Goal: Task Accomplishment & Management: Manage account settings

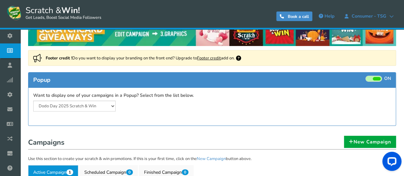
scroll to position [32, 0]
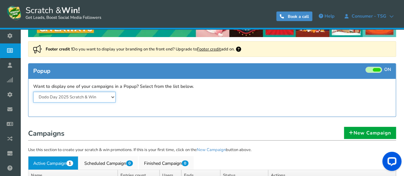
click at [111, 97] on select "Dodo Day 2025 Scratch & Win" at bounding box center [74, 97] width 82 height 11
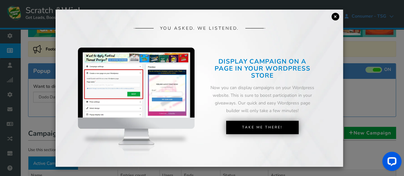
click at [335, 16] on link "×" at bounding box center [336, 17] width 8 height 8
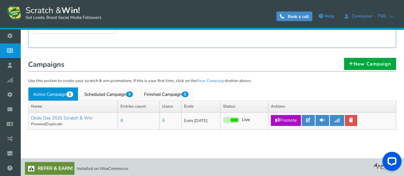
scroll to position [102, 0]
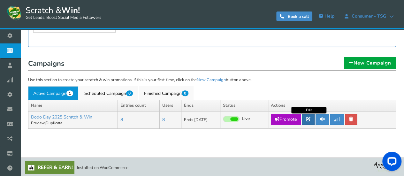
click at [310, 119] on icon at bounding box center [308, 119] width 4 height 4
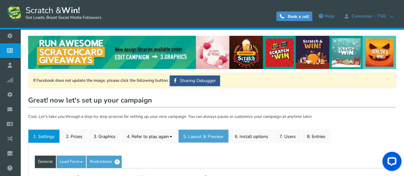
type input "Dodo Day 2025 Scratch & Win"
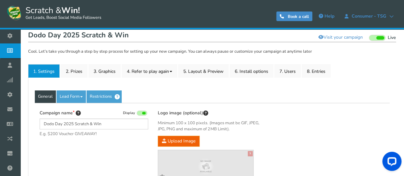
scroll to position [64, 0]
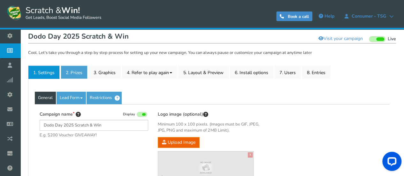
click at [75, 72] on link "2. Prizes" at bounding box center [74, 71] width 27 height 13
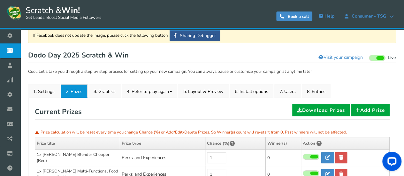
scroll to position [31, 0]
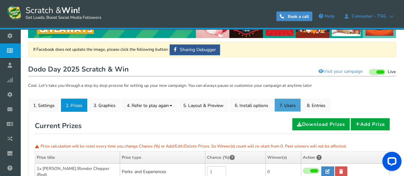
drag, startPoint x: 284, startPoint y: 106, endPoint x: 280, endPoint y: 105, distance: 4.0
click at [284, 106] on link "7. Users" at bounding box center [287, 104] width 27 height 13
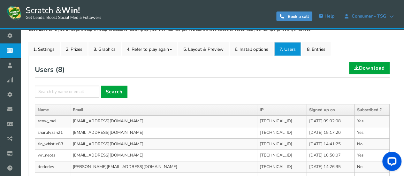
scroll to position [23, 0]
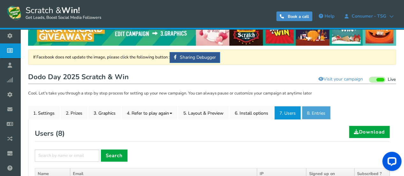
click at [316, 113] on link "8. Entries" at bounding box center [316, 112] width 29 height 13
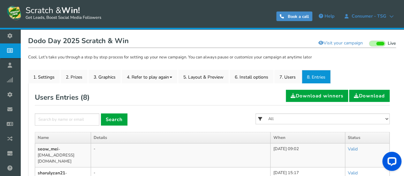
scroll to position [54, 0]
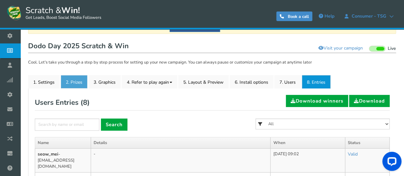
click at [72, 85] on link "2. Prizes" at bounding box center [74, 81] width 27 height 13
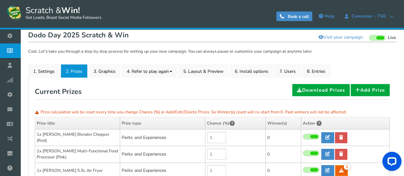
scroll to position [63, 0]
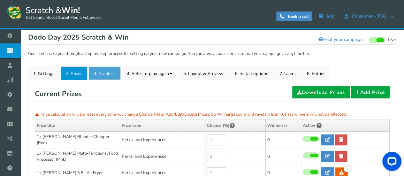
click at [104, 75] on link "3. Graphics" at bounding box center [104, 72] width 32 height 13
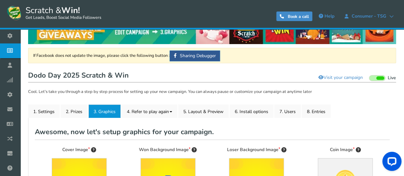
scroll to position [19, 0]
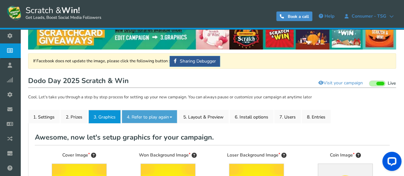
click at [153, 120] on link "4. Refer to play again" at bounding box center [150, 116] width 56 height 13
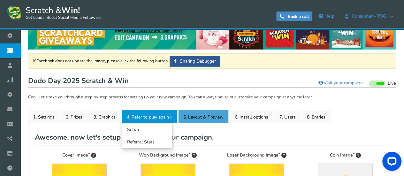
click at [201, 116] on link "5. Layout & Preview" at bounding box center [203, 116] width 50 height 13
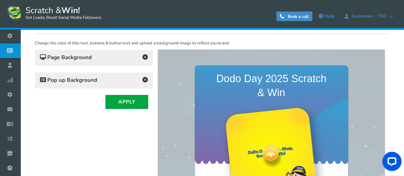
scroll to position [51, 0]
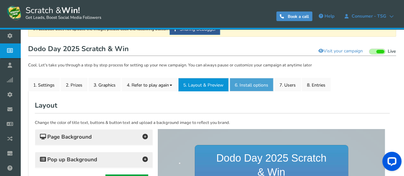
click at [249, 88] on link "6. Install options New" at bounding box center [252, 84] width 44 height 13
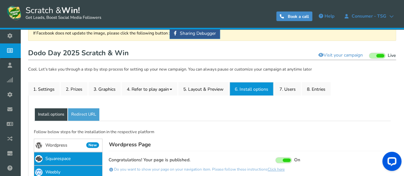
scroll to position [0, 0]
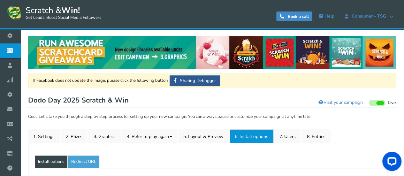
click at [288, 134] on link "7. Users" at bounding box center [287, 135] width 27 height 13
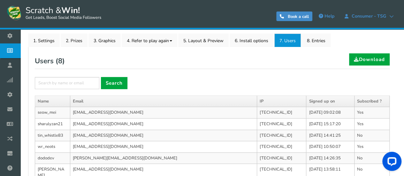
scroll to position [32, 0]
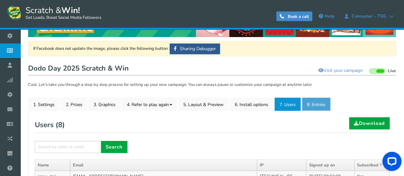
click at [316, 106] on link "8. Entries" at bounding box center [316, 103] width 29 height 13
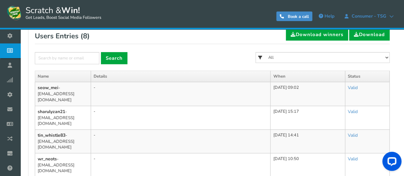
scroll to position [64, 0]
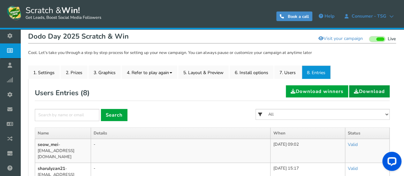
click at [372, 94] on link "Download" at bounding box center [369, 91] width 41 height 12
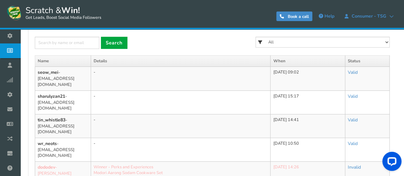
scroll to position [96, 0]
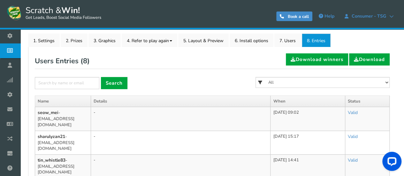
click at [248, 81] on form "× Search All 1x [PERSON_NAME] Blender Chopper (Red) 1x [PERSON_NAME] Multi-Func…" at bounding box center [212, 86] width 355 height 19
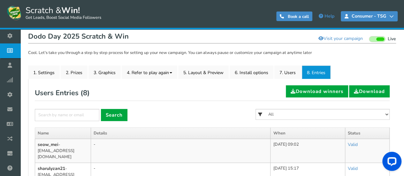
click at [392, 14] on icon at bounding box center [391, 16] width 4 height 4
click at [198, 89] on div "Users Entries ( 8 ) Download winners Download" at bounding box center [212, 93] width 355 height 16
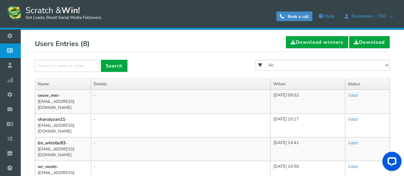
scroll to position [128, 0]
